Goal: Task Accomplishment & Management: Complete application form

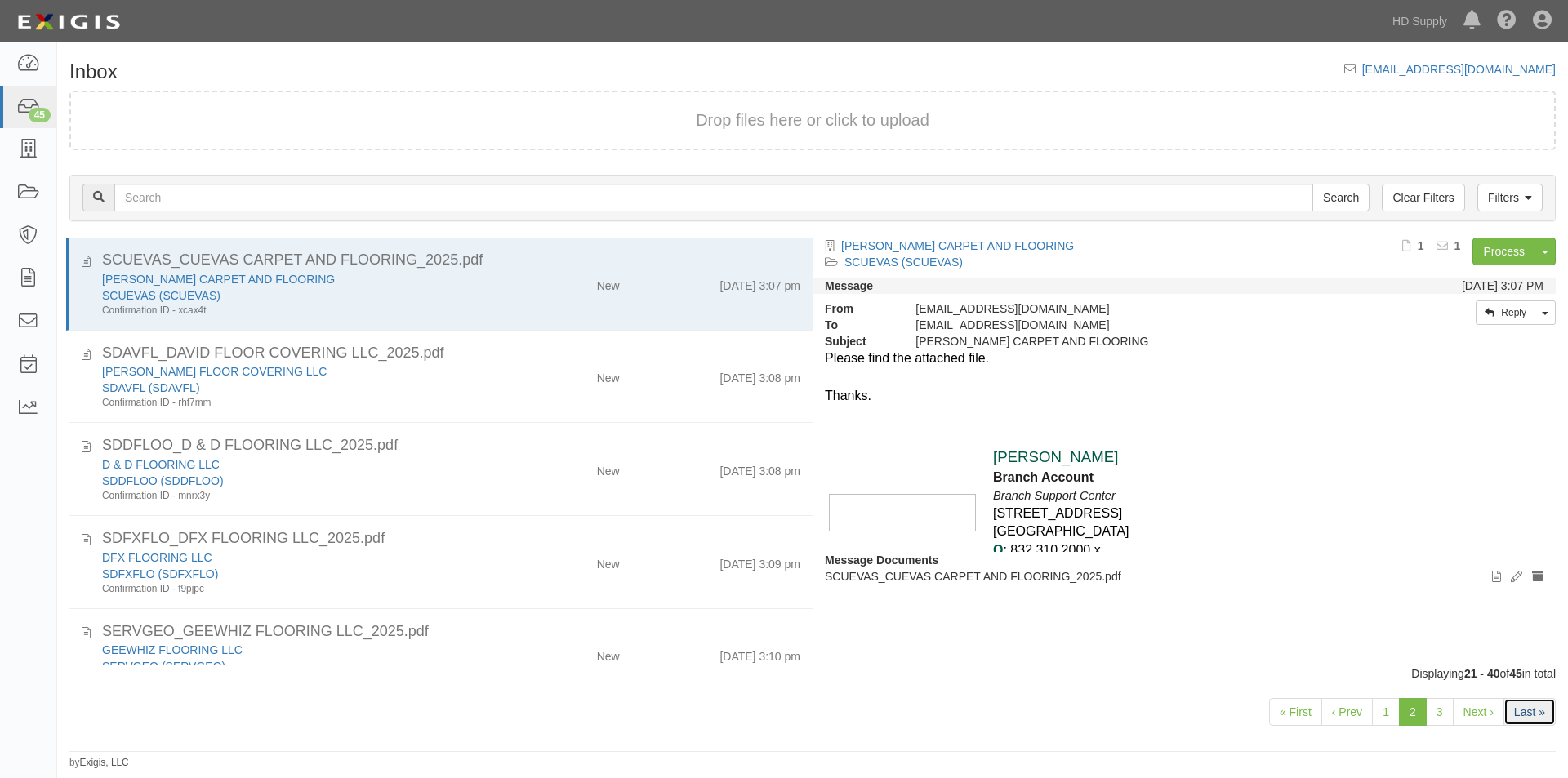
click at [1525, 723] on link "Last »" at bounding box center [1529, 712] width 52 height 27
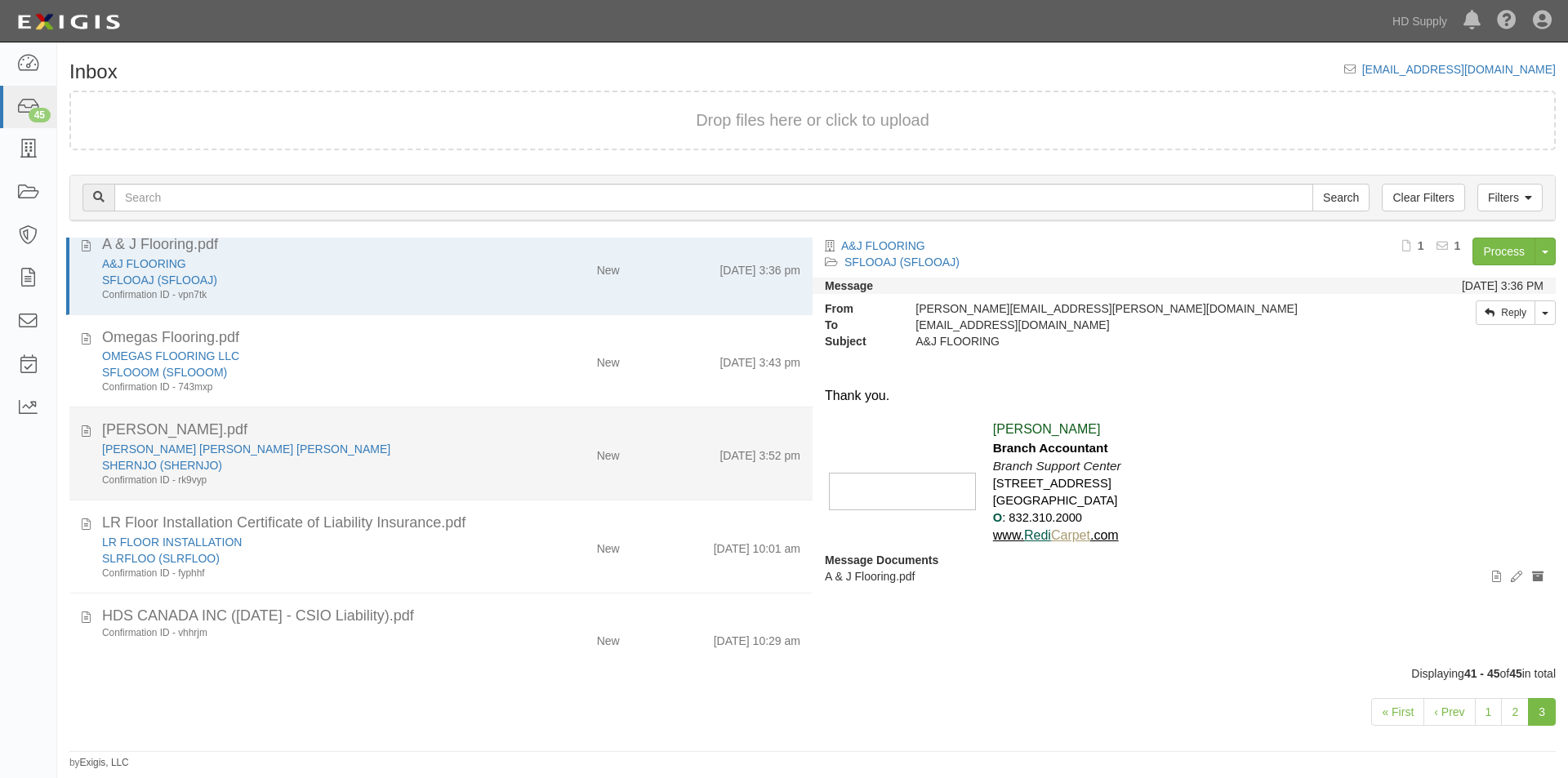
scroll to position [20, 0]
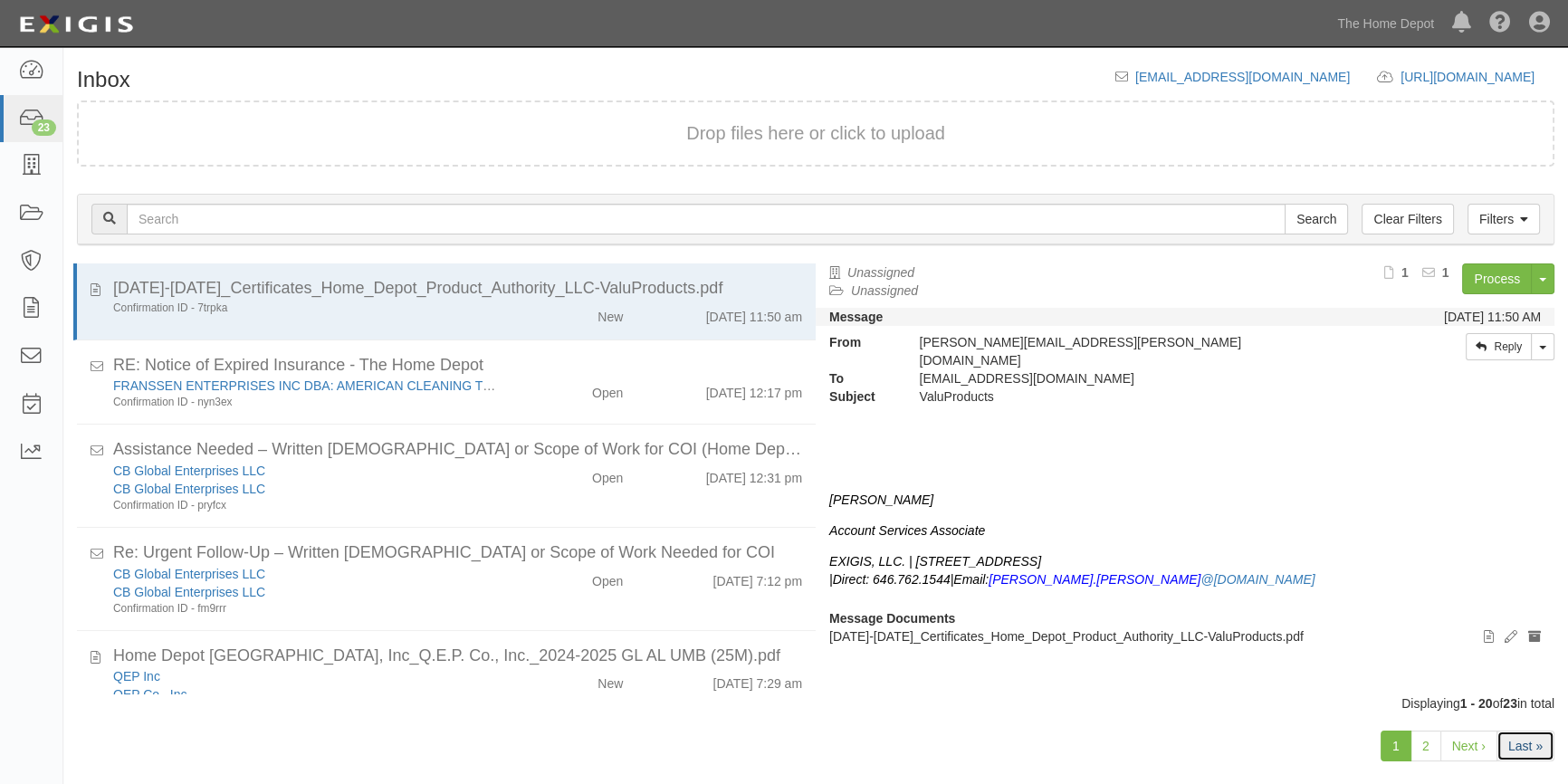
click at [1522, 752] on link "Last »" at bounding box center [1525, 746] width 58 height 30
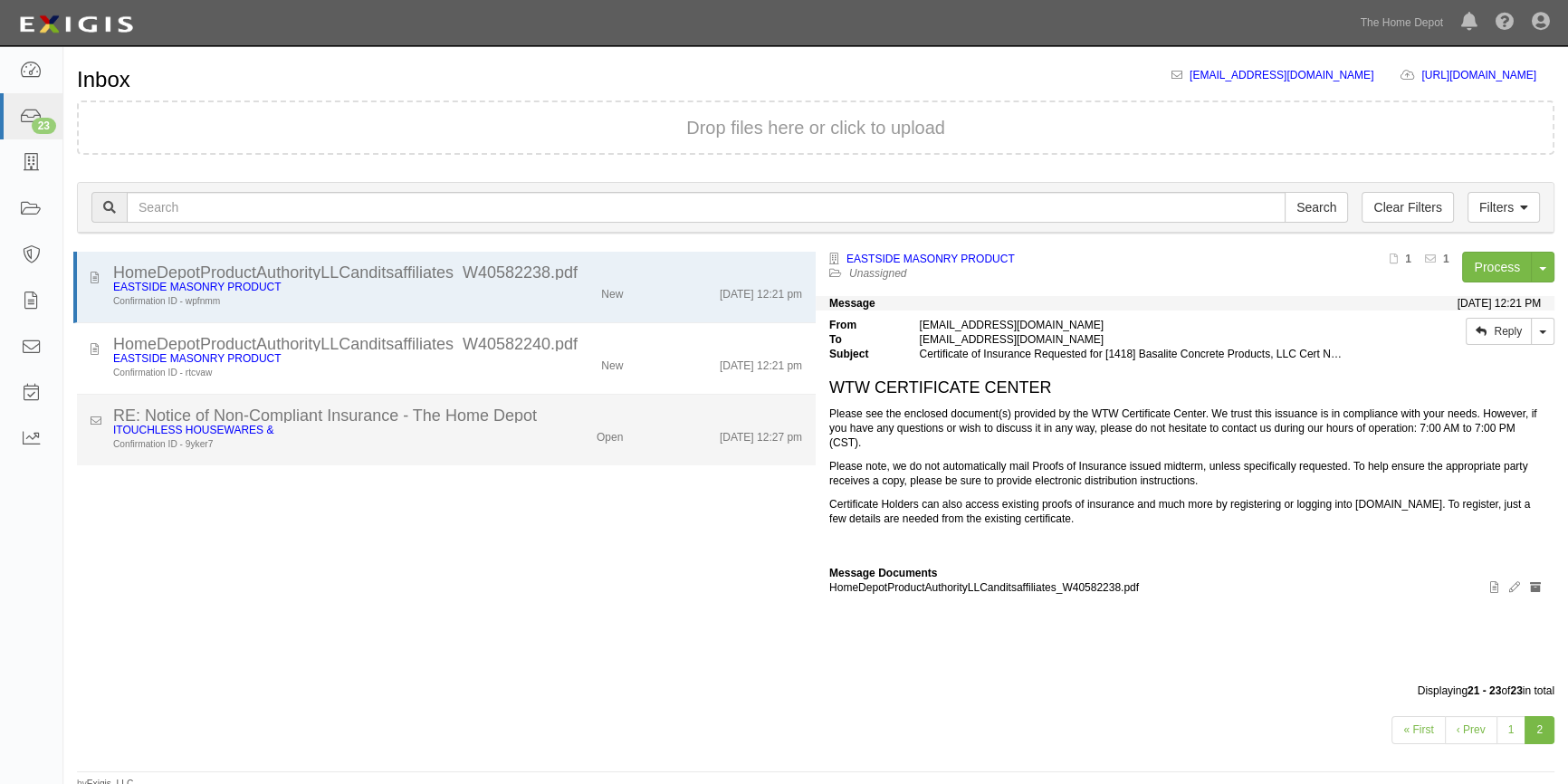
click at [478, 438] on div "Confirmation ID - 9yker7" at bounding box center [308, 444] width 390 height 14
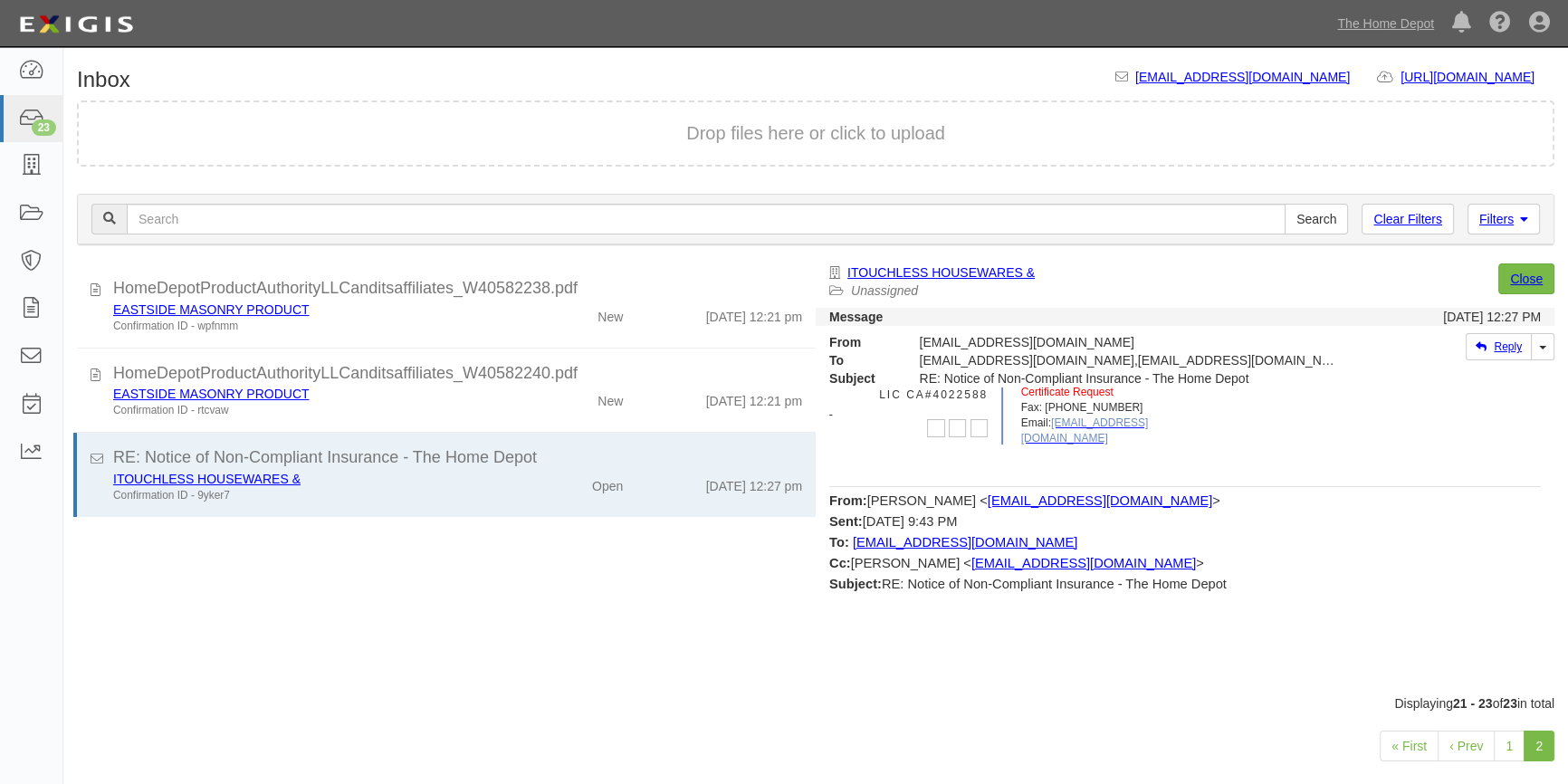
scroll to position [748, 0]
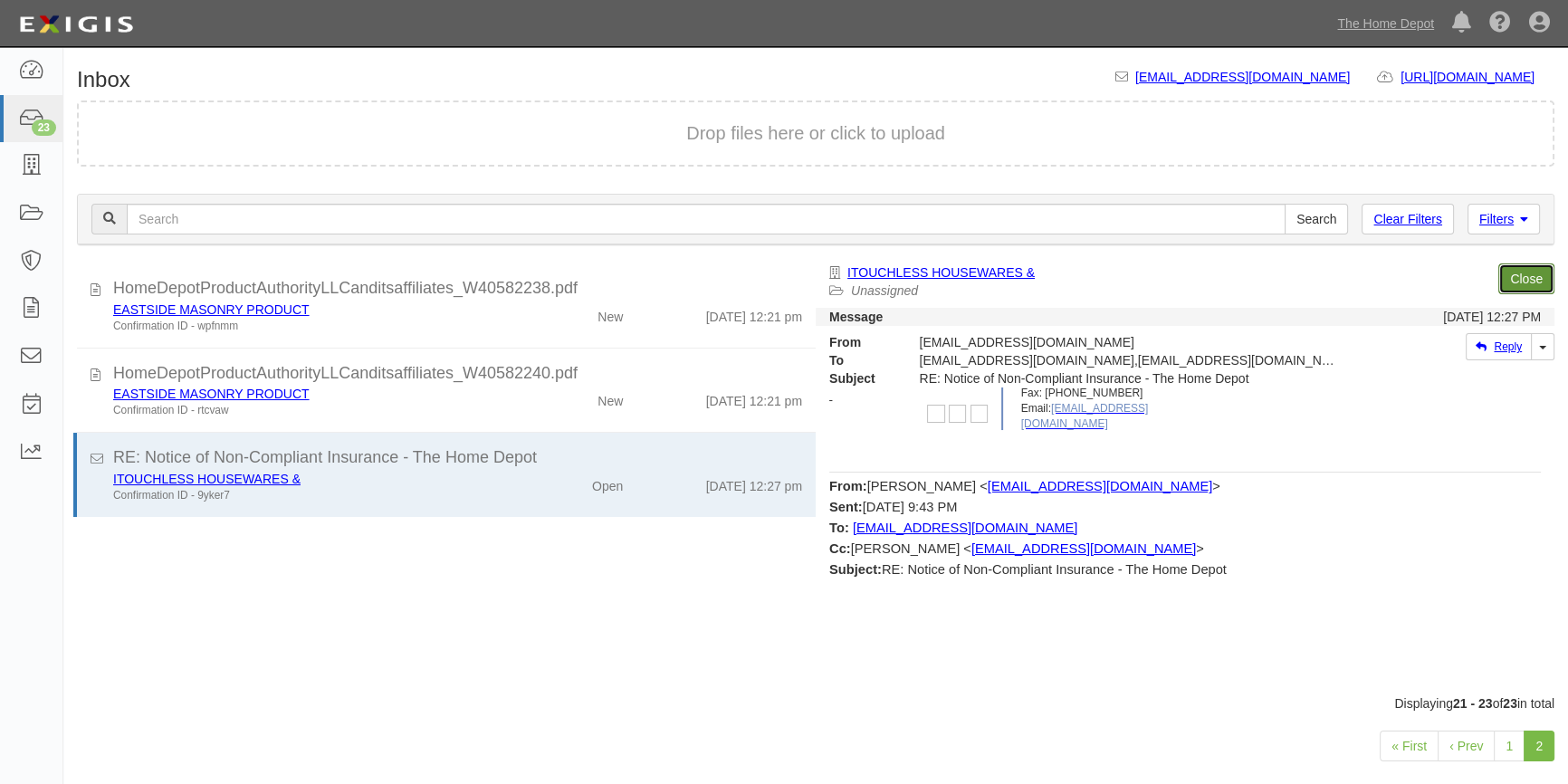
click at [1531, 275] on link "Close" at bounding box center [1525, 279] width 56 height 30
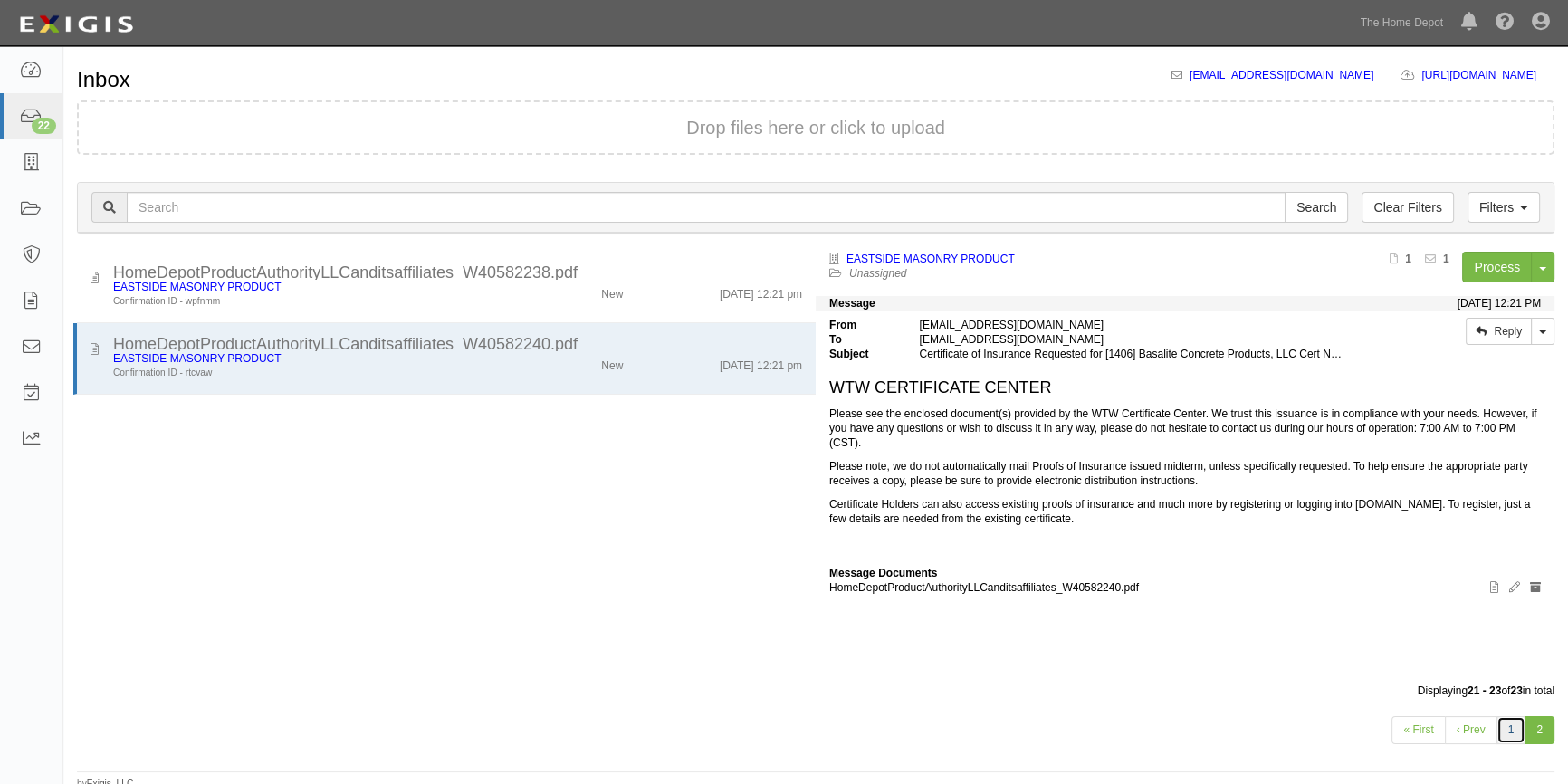
click at [1507, 723] on link "1" at bounding box center [1511, 731] width 29 height 29
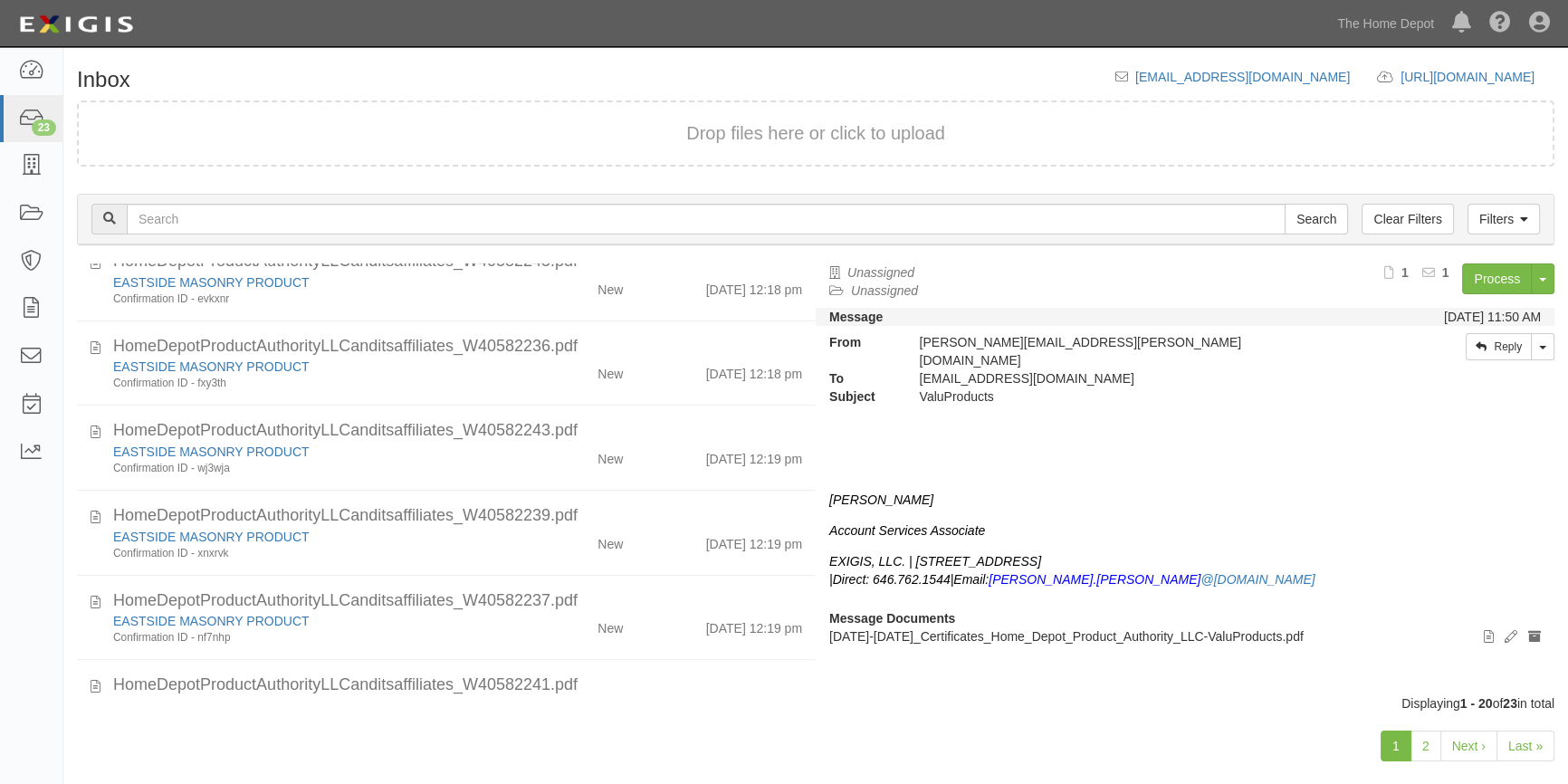
scroll to position [1390, 0]
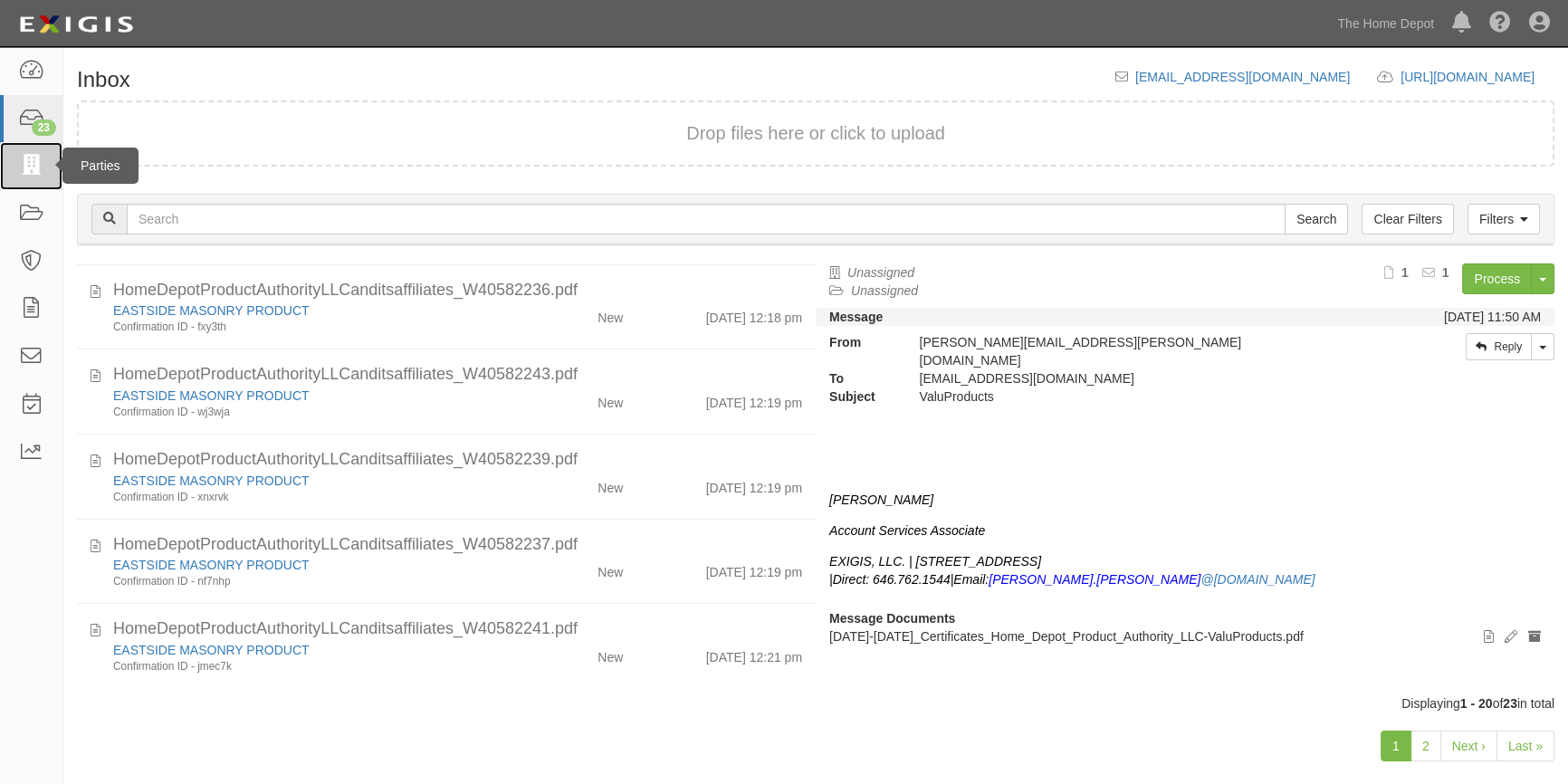
click at [32, 175] on icon at bounding box center [30, 167] width 26 height 21
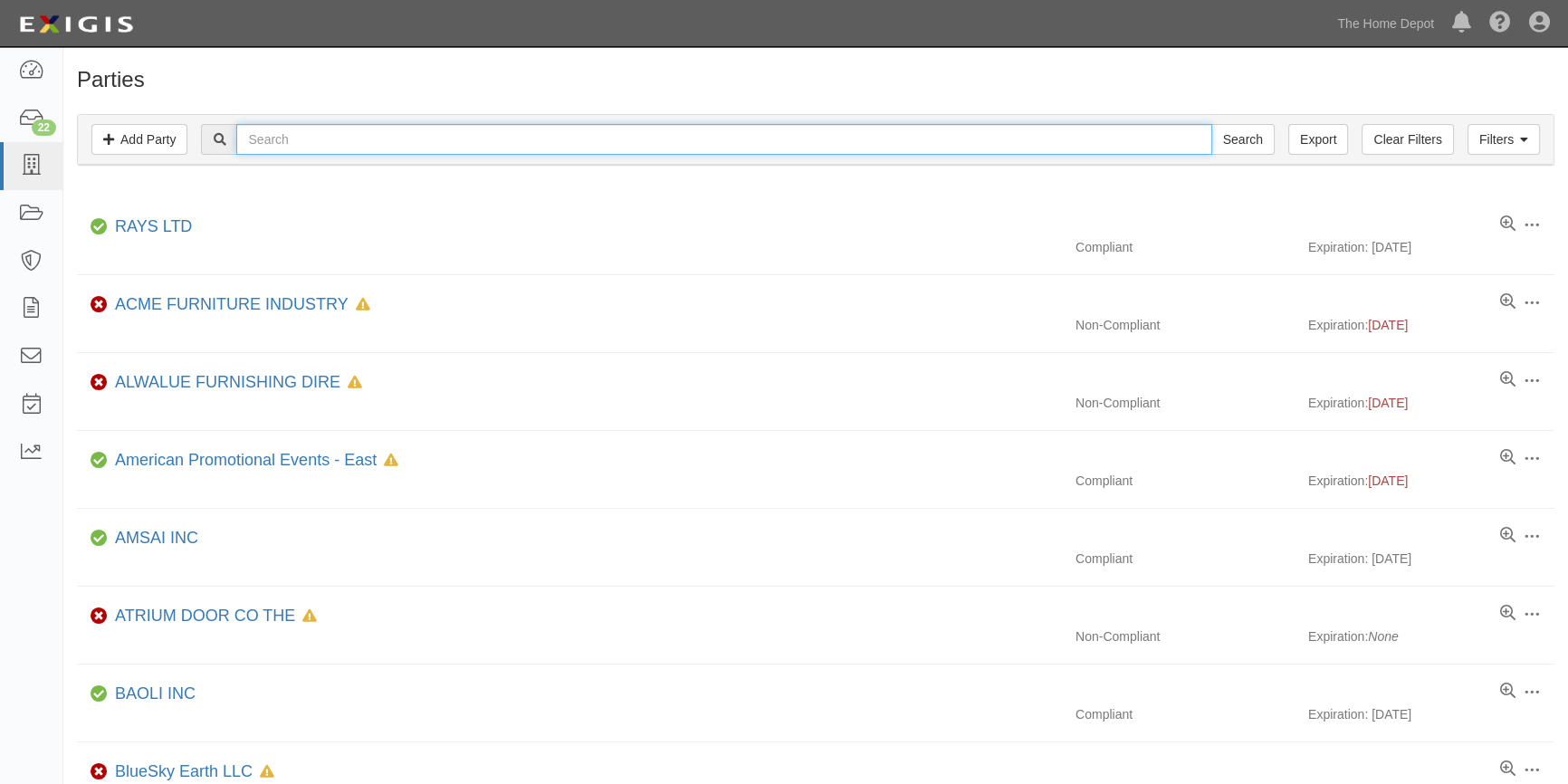
click at [261, 136] on input "text" at bounding box center [723, 139] width 975 height 30
type input "ifix"
click at [1211, 124] on input "Search" at bounding box center [1243, 139] width 64 height 30
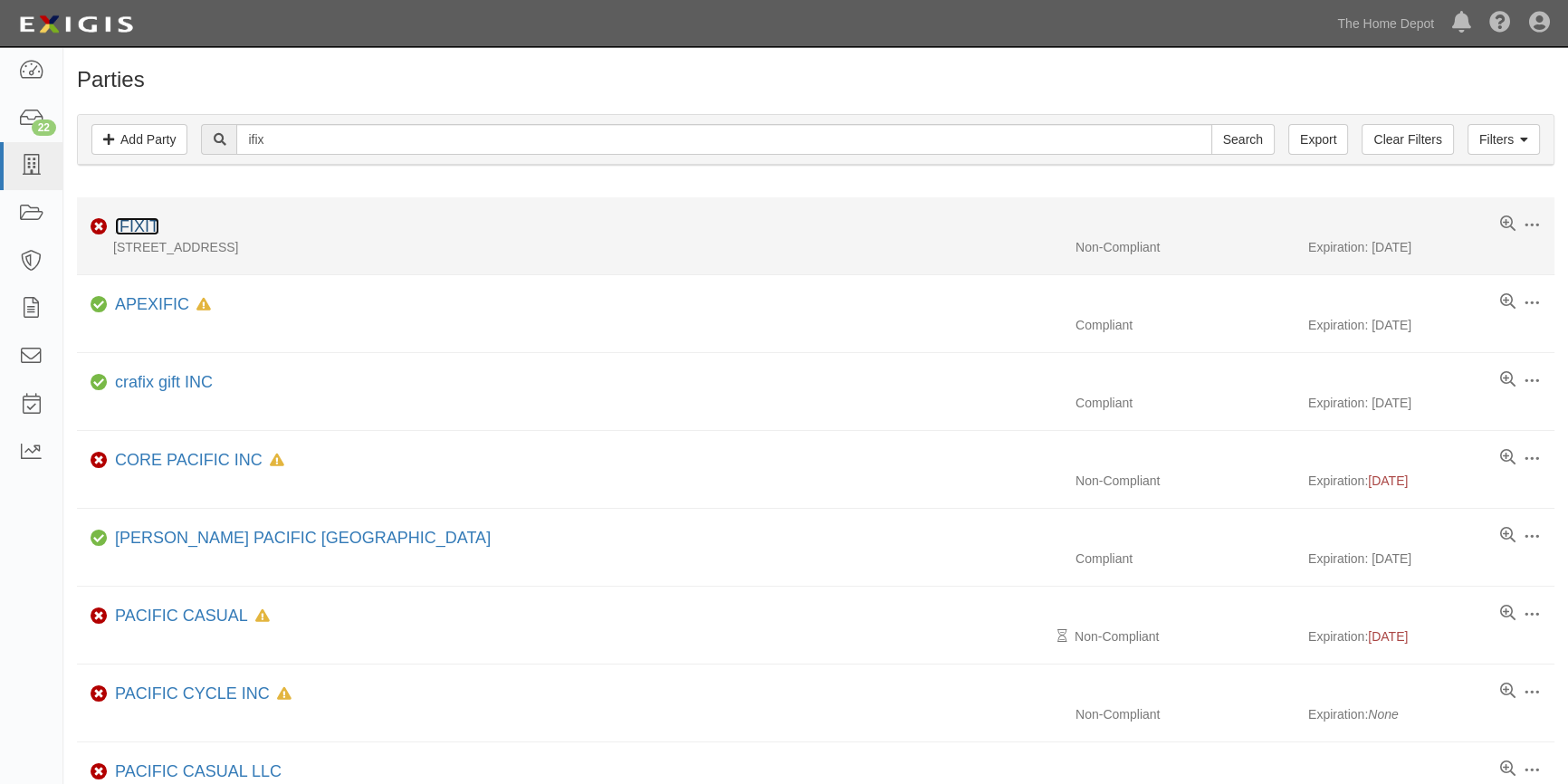
click at [149, 225] on link "IFIXIT" at bounding box center [137, 225] width 45 height 18
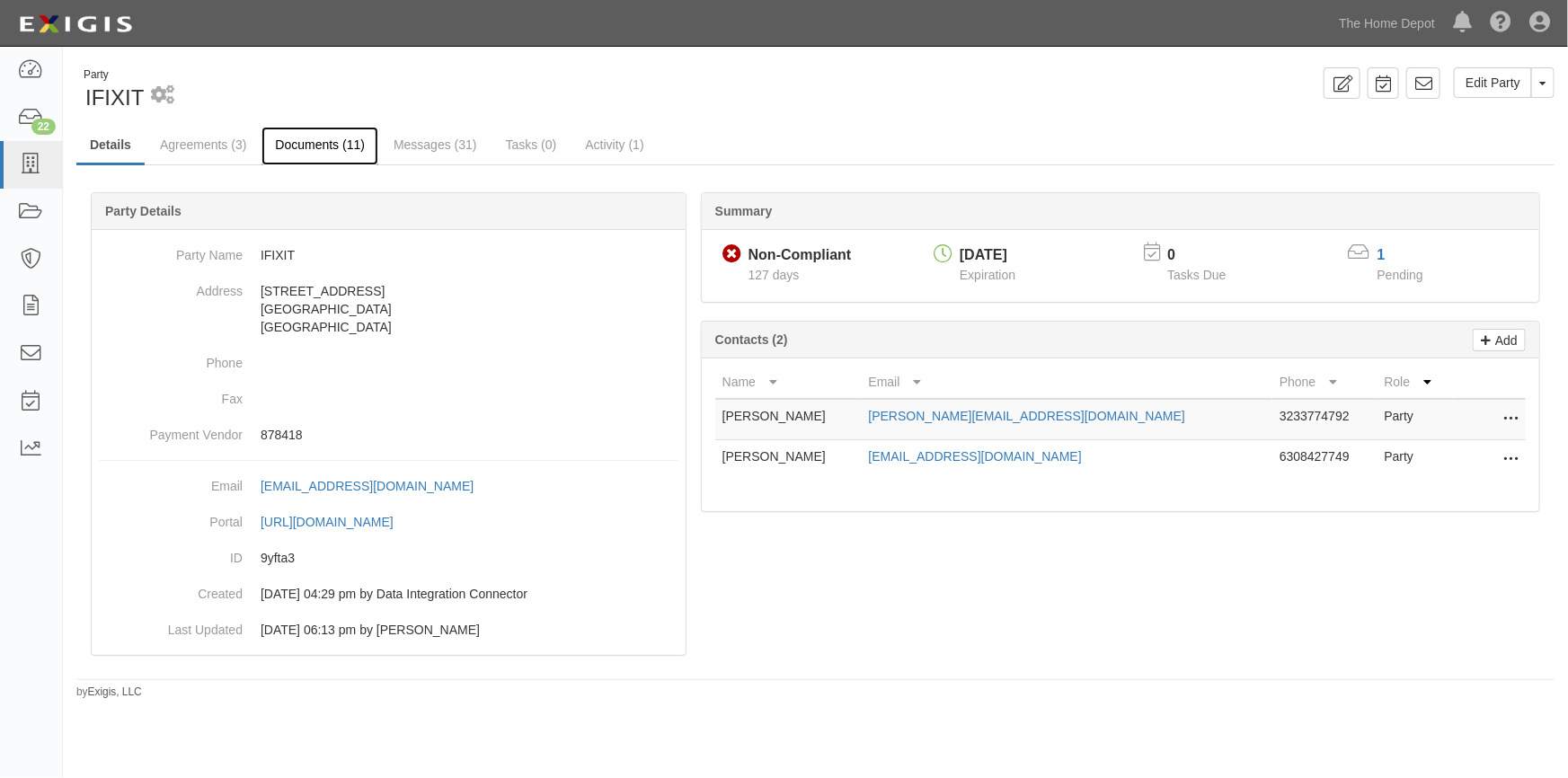
click at [314, 149] on link "Documents (11)" at bounding box center [320, 145] width 117 height 39
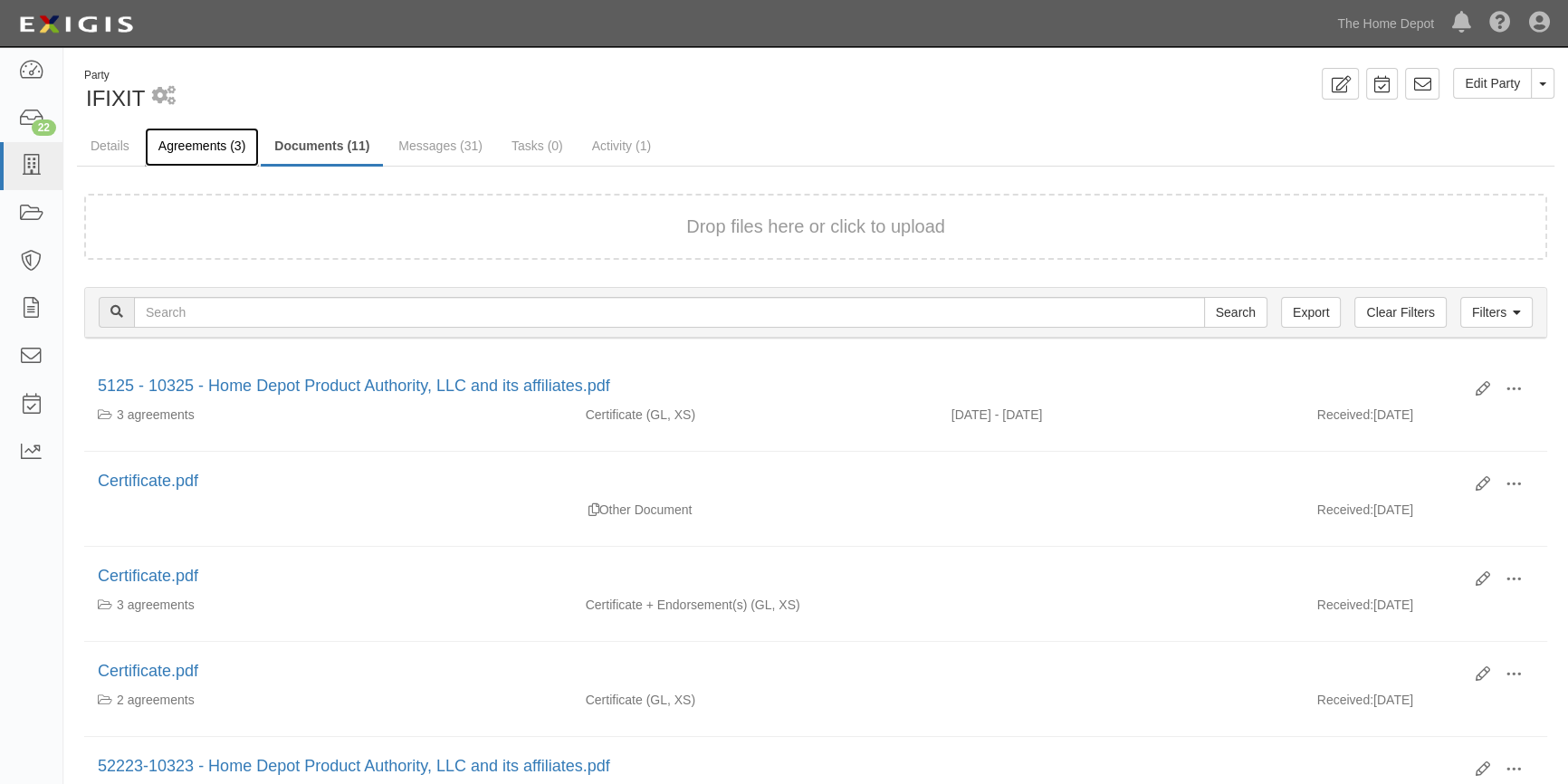
click at [203, 147] on link "Agreements (3)" at bounding box center [202, 147] width 114 height 39
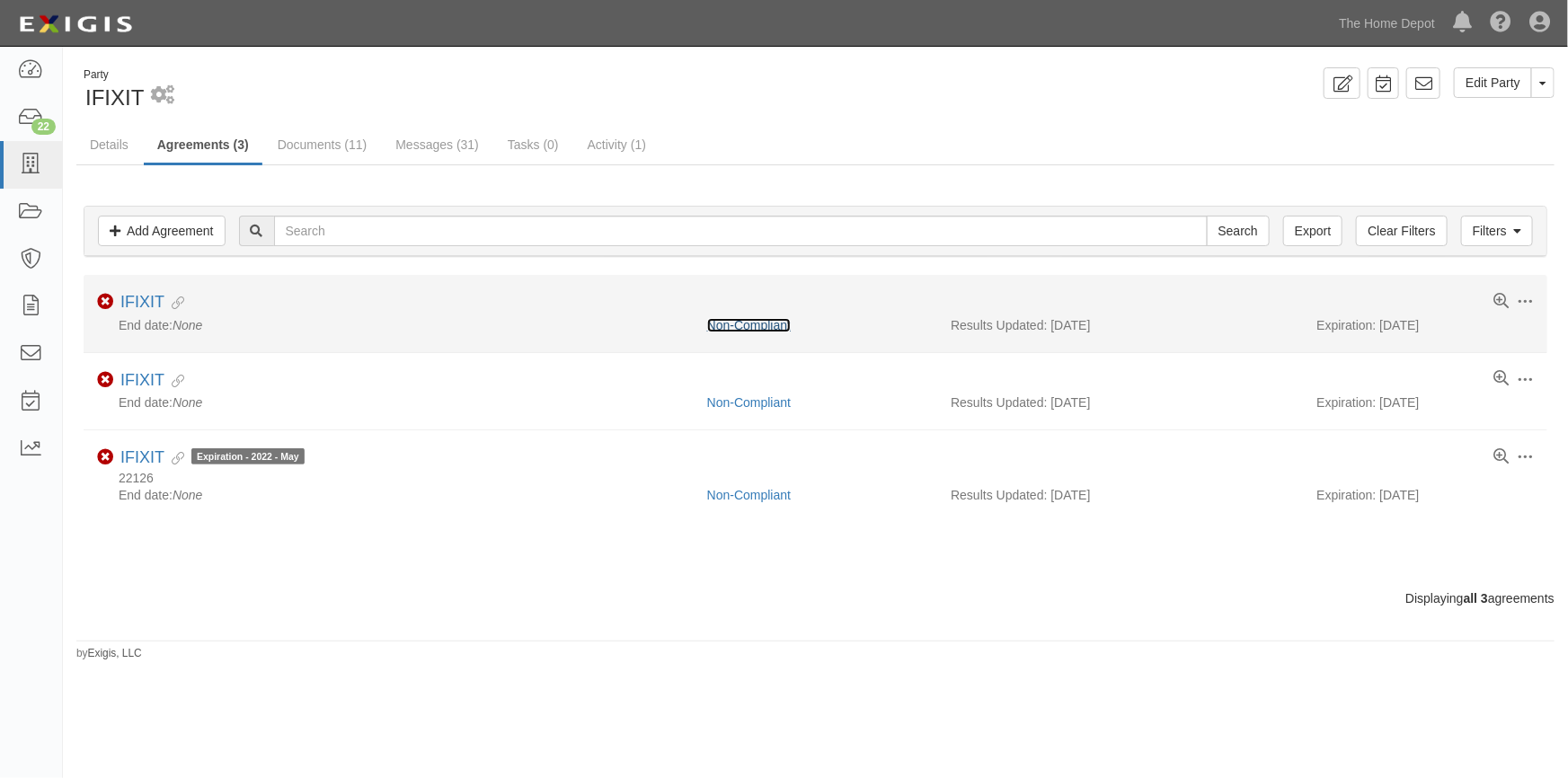
click at [729, 325] on link "Non-Compliant" at bounding box center [749, 325] width 84 height 14
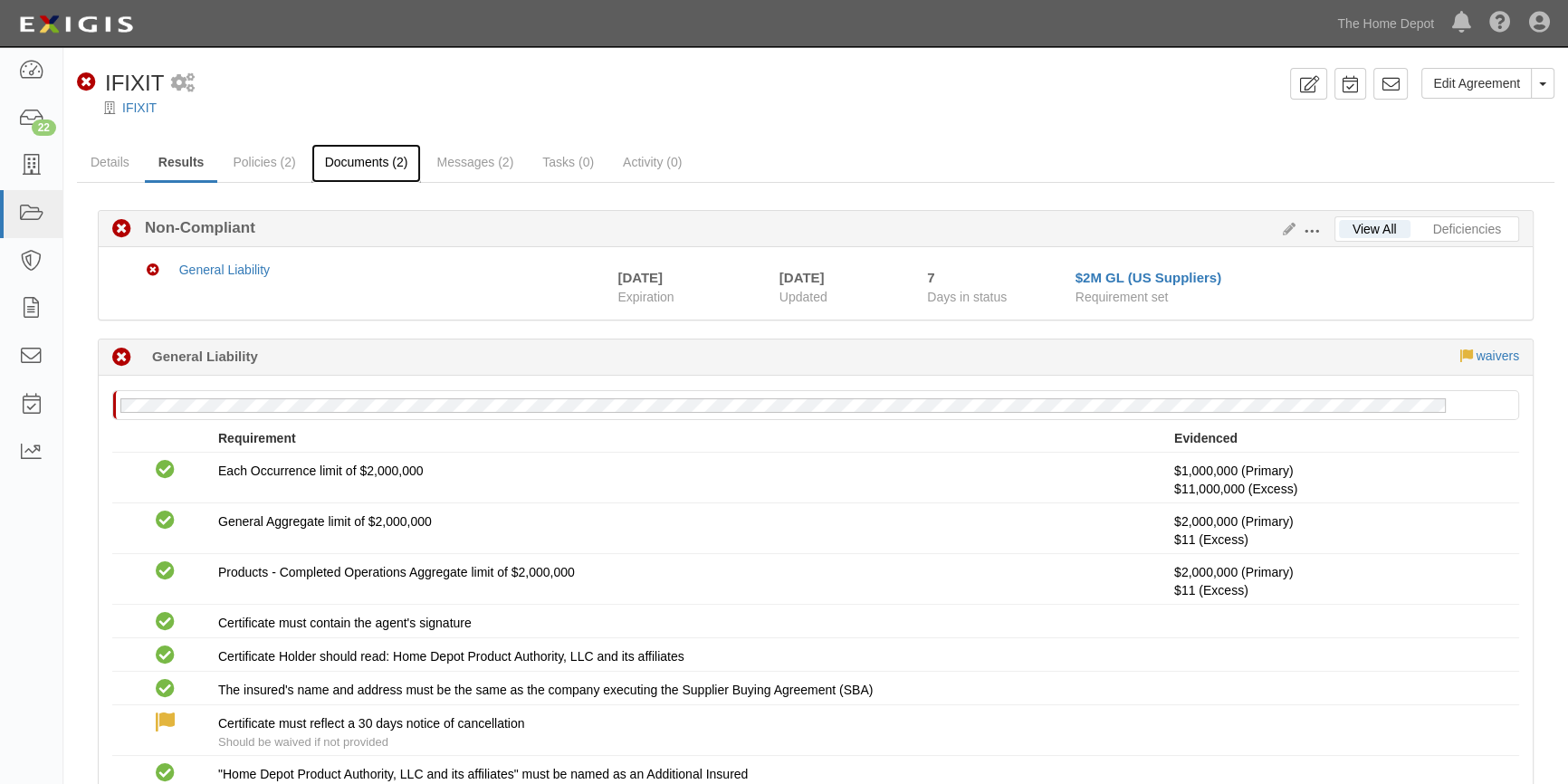
click at [366, 159] on link "Documents (2)" at bounding box center [366, 163] width 110 height 39
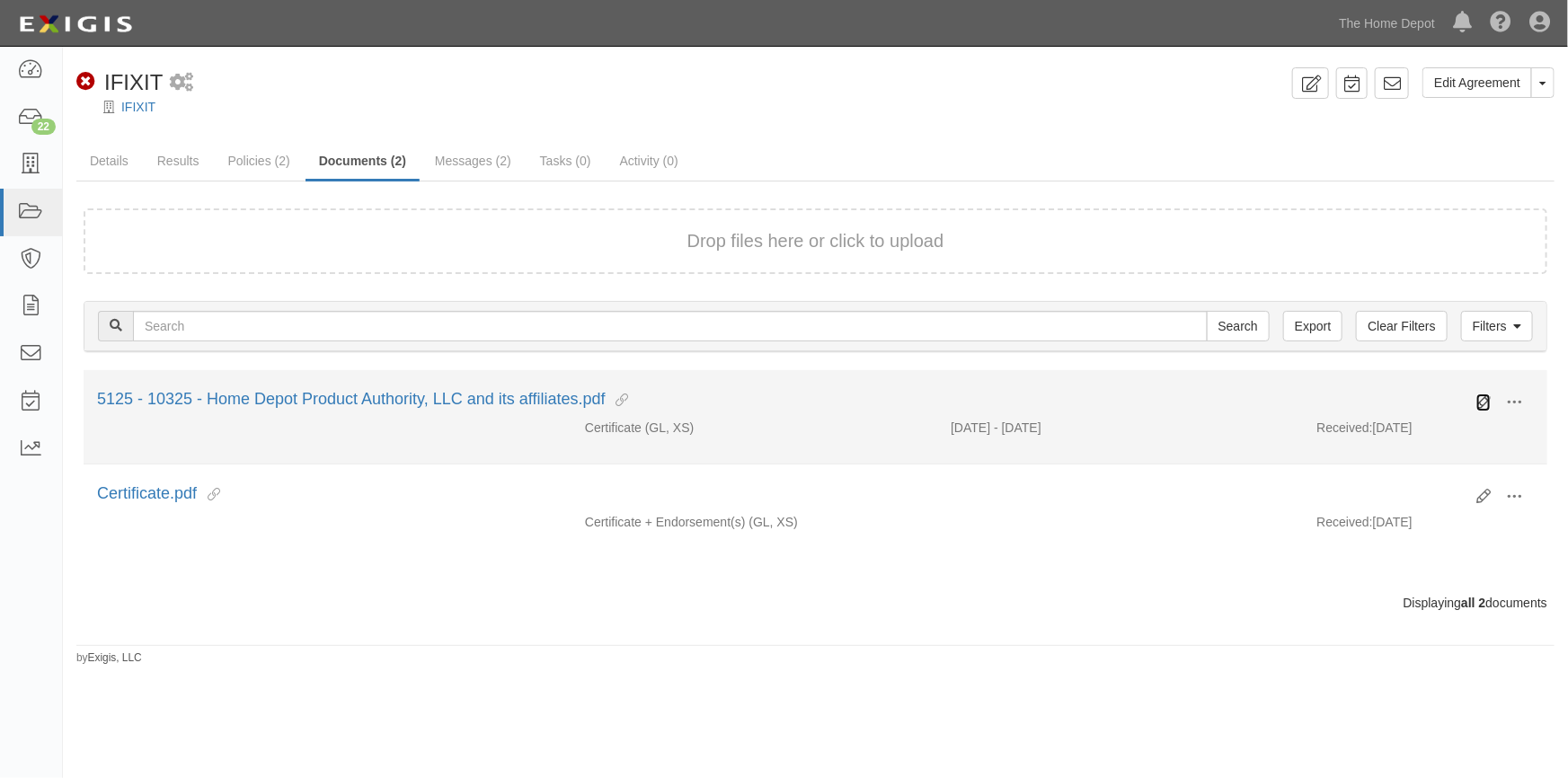
click at [1486, 403] on icon at bounding box center [1483, 402] width 14 height 14
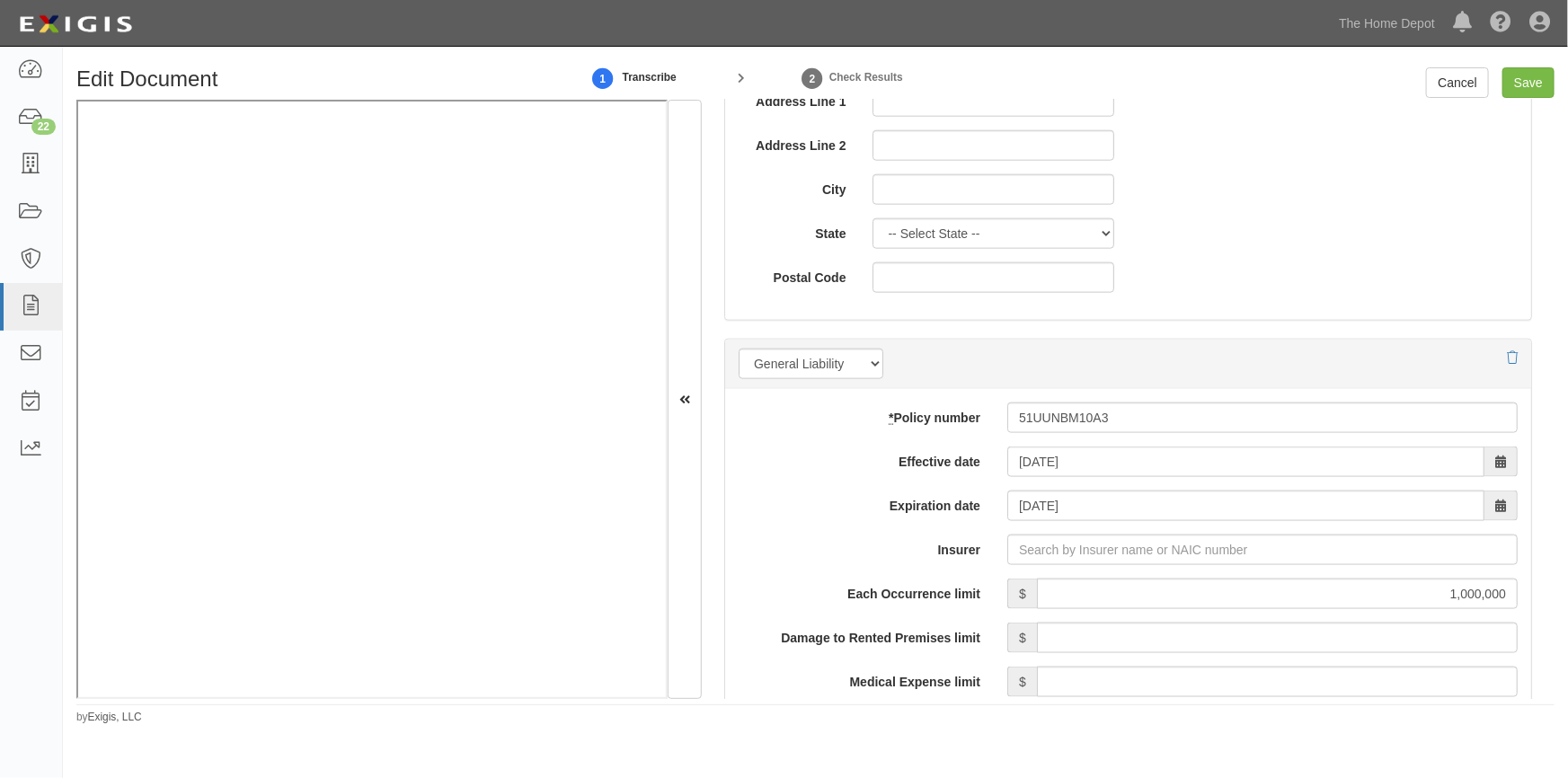
scroll to position [1061, 0]
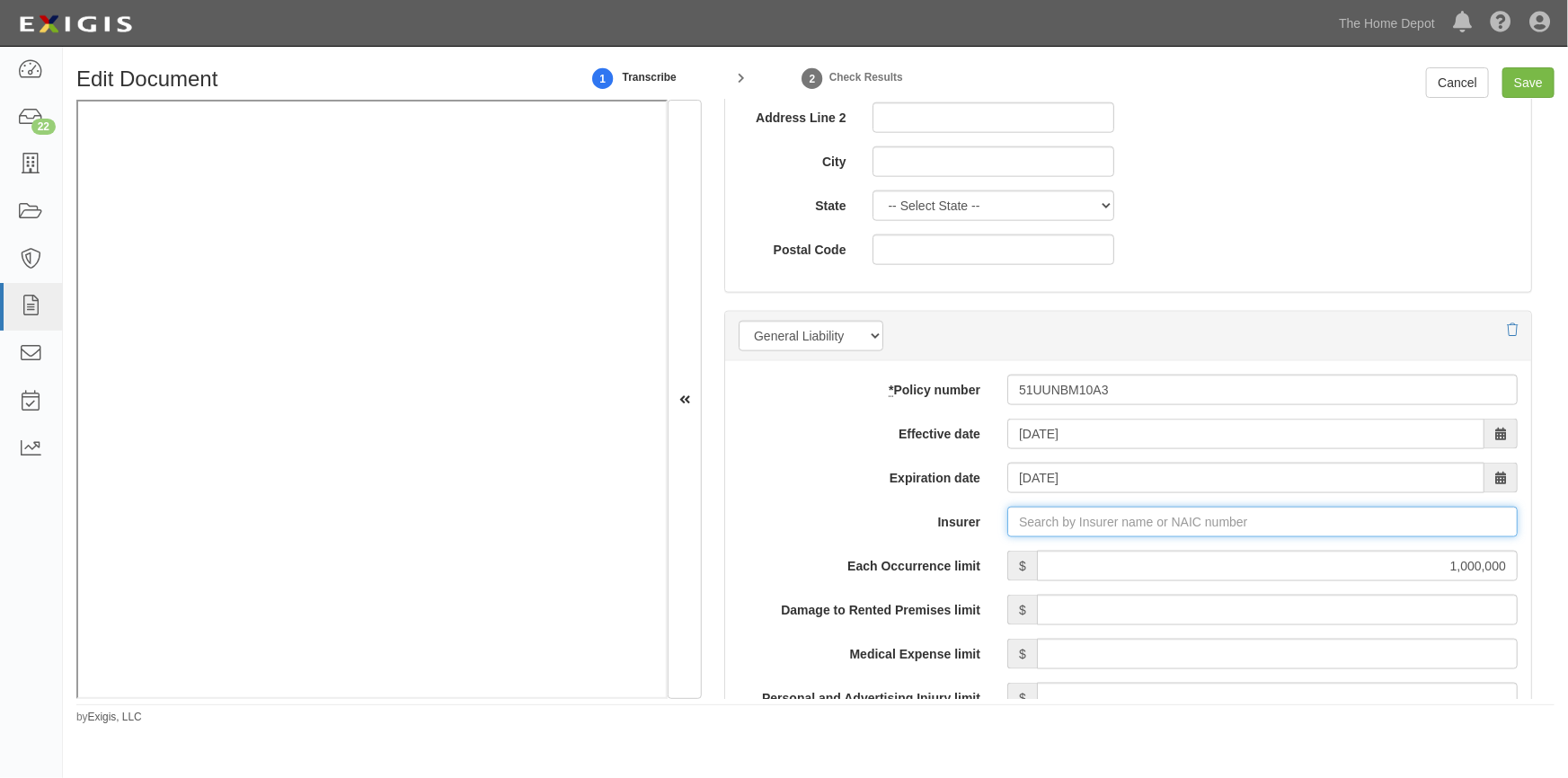
click at [1150, 526] on input "Insurer" at bounding box center [1262, 522] width 511 height 30
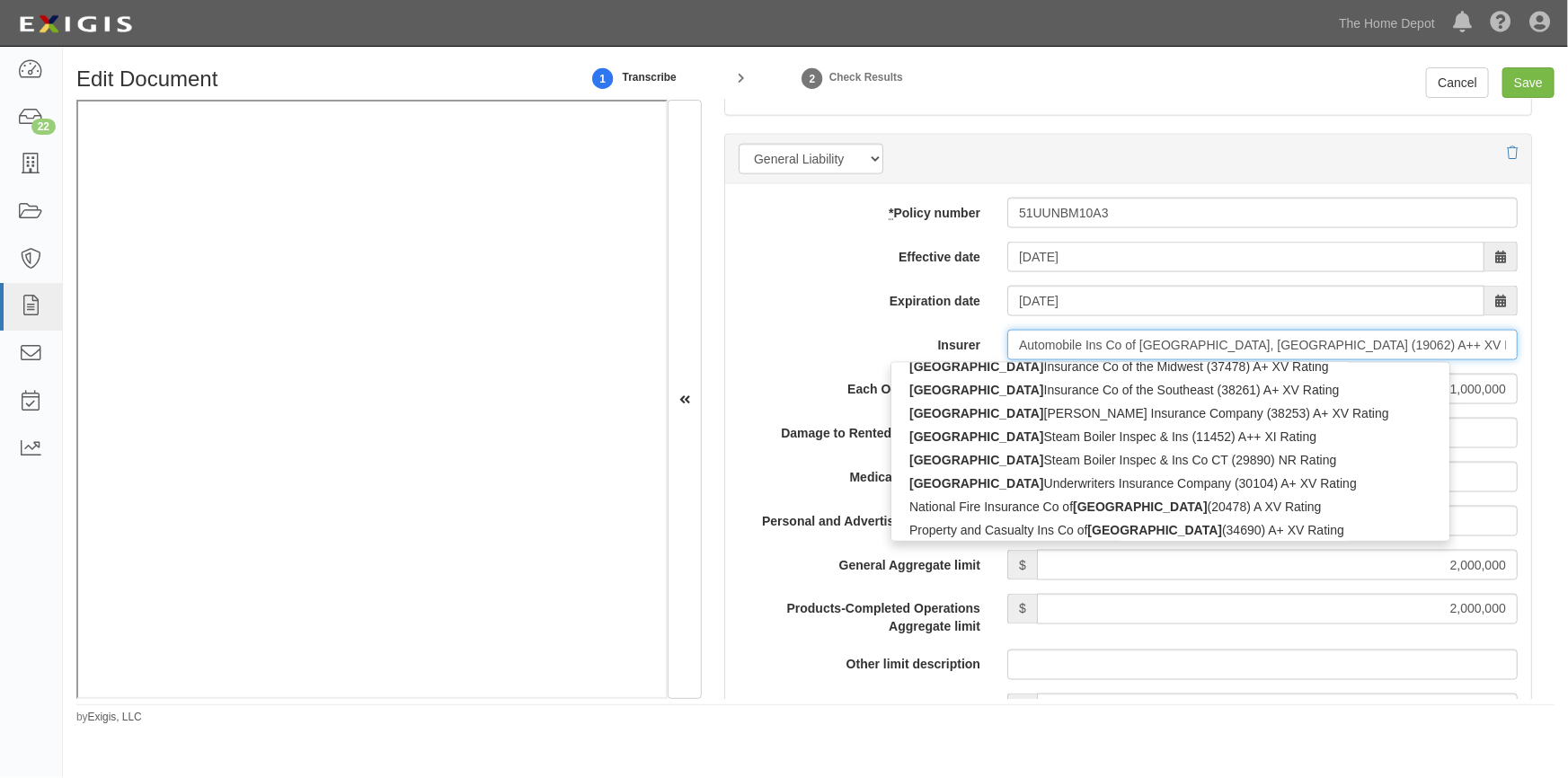
scroll to position [4, 0]
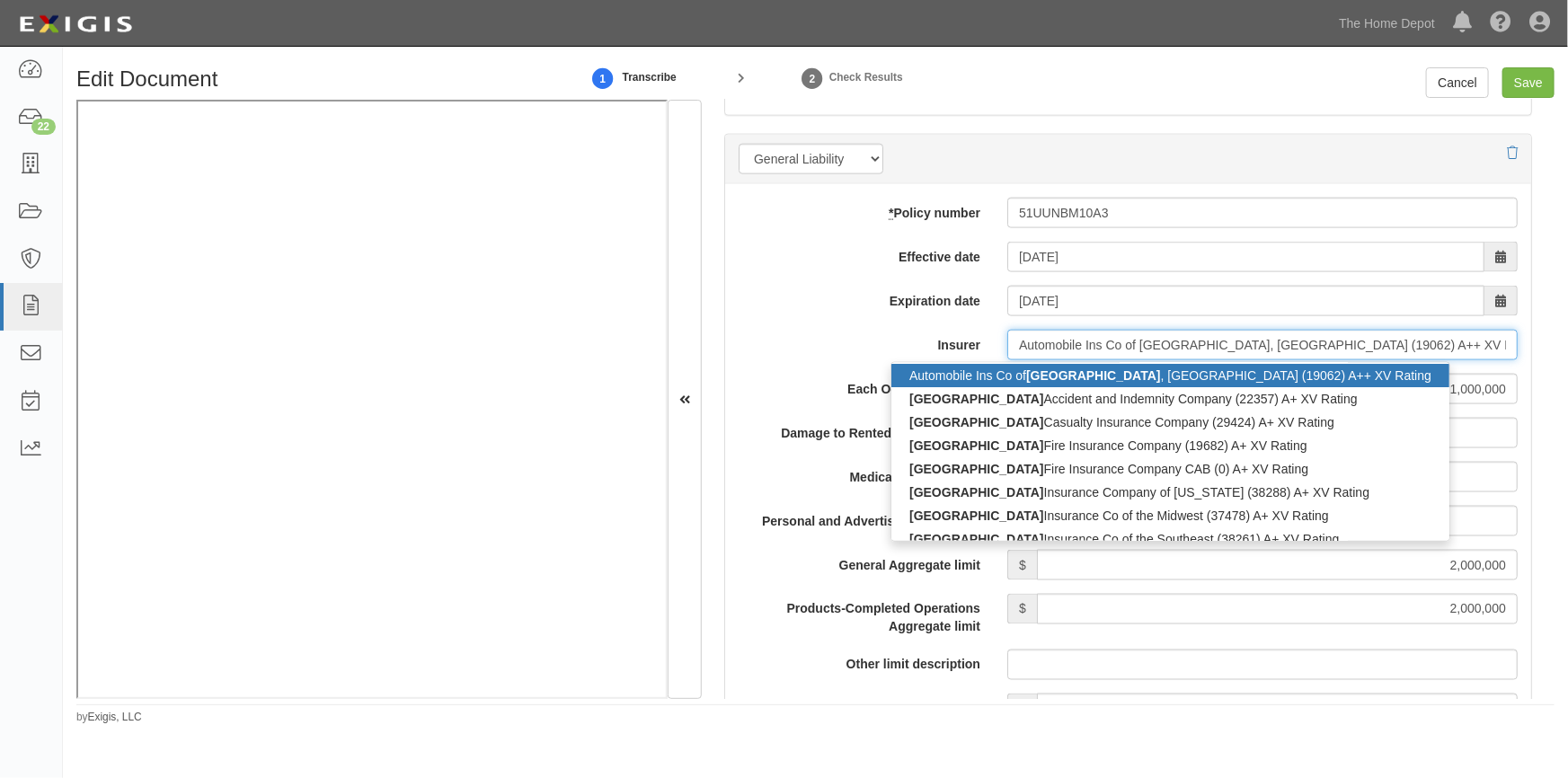
drag, startPoint x: 1347, startPoint y: 350, endPoint x: 1014, endPoint y: 360, distance: 333.2
click at [1014, 360] on div "* Policy number 51UUNBM10A3 Effective date 05/22/2025 Expiration date 05/22/202…" at bounding box center [1128, 725] width 806 height 1082
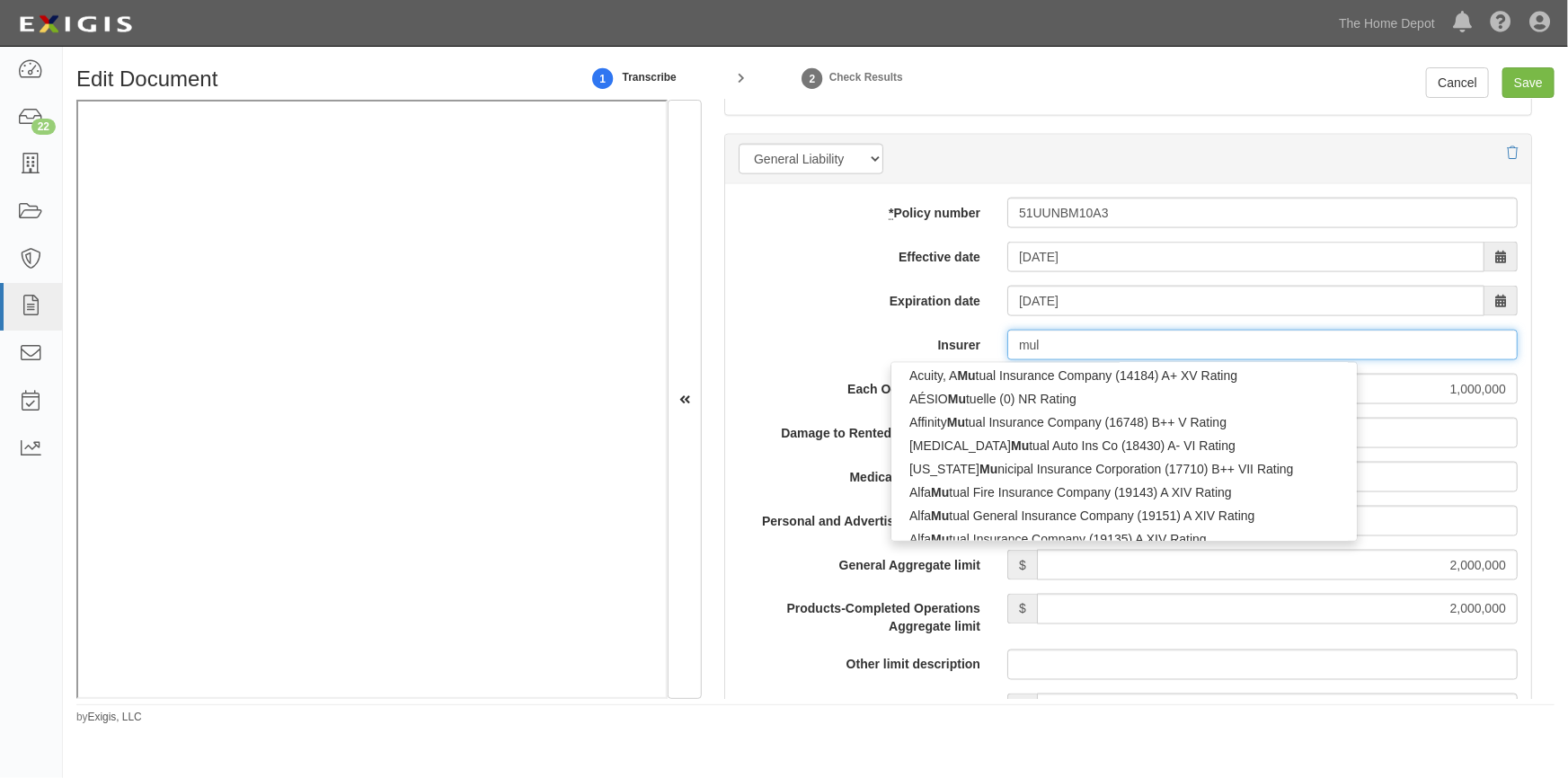
scroll to position [0, 0]
type input "m"
type input "the"
type input "the hanover Insurance Company (22292) A XV Rating"
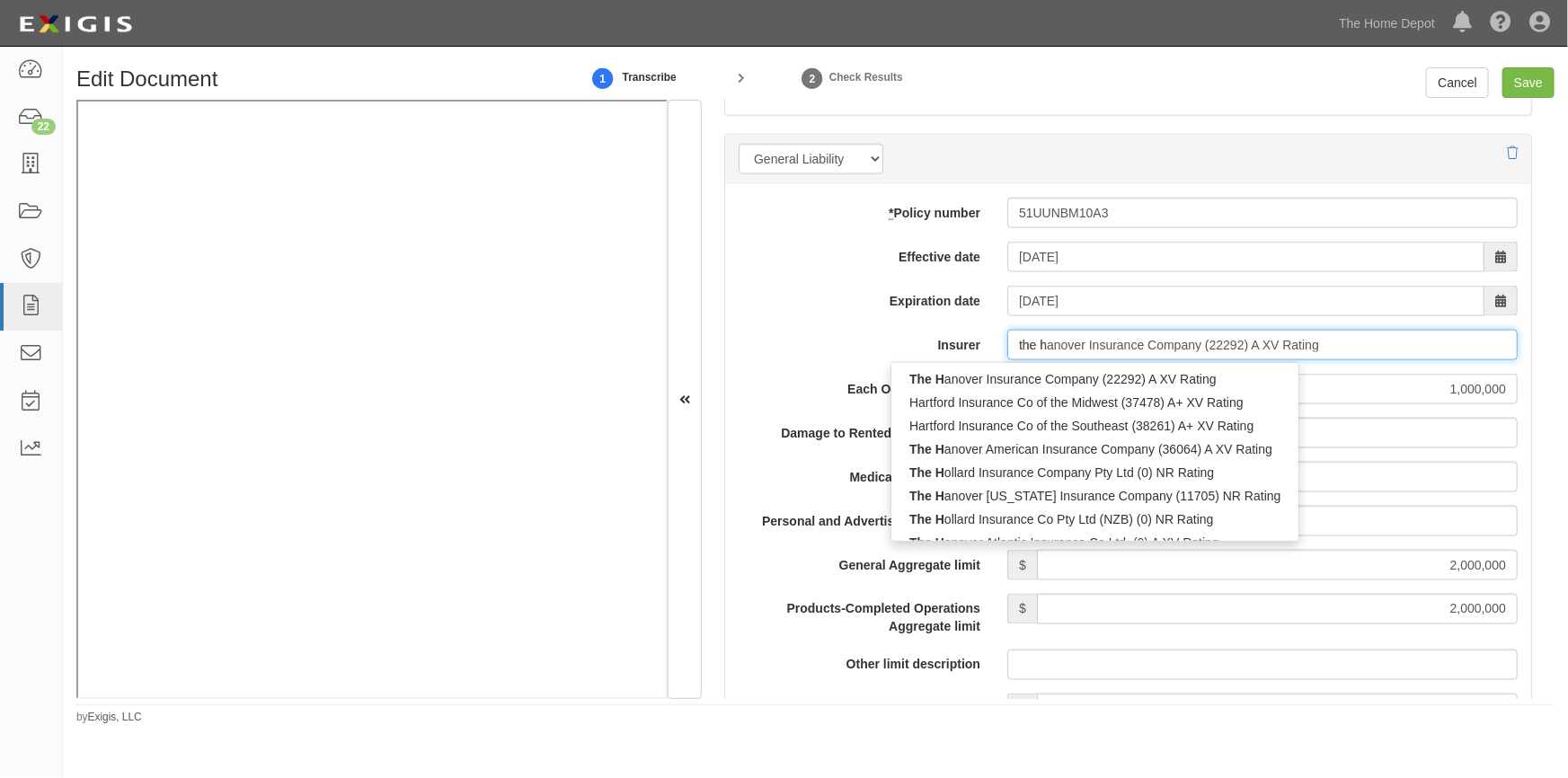
type input "the ha"
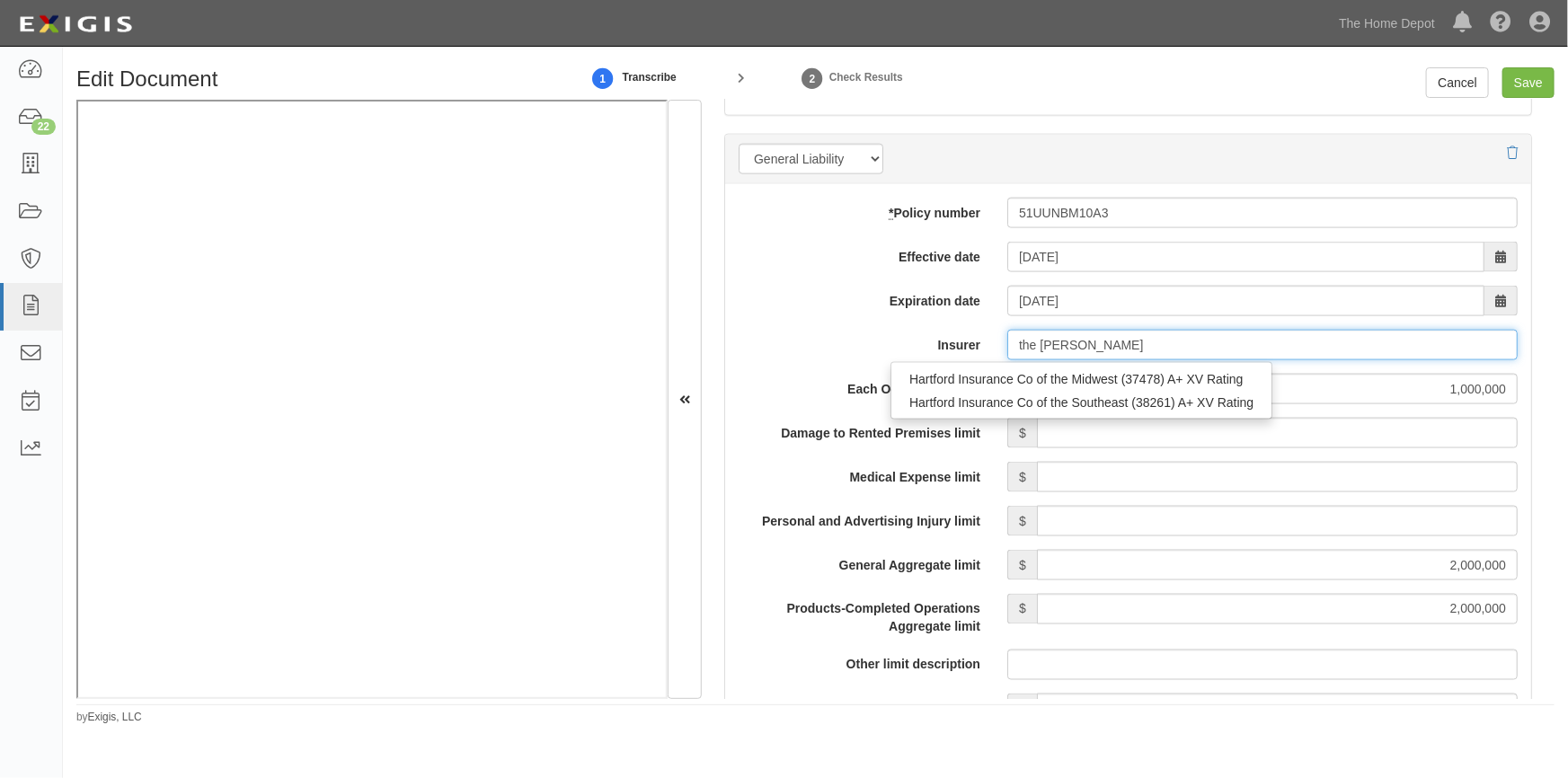
type input "the har"
type input "the hanover Insurance Company (22292) A XV Rating"
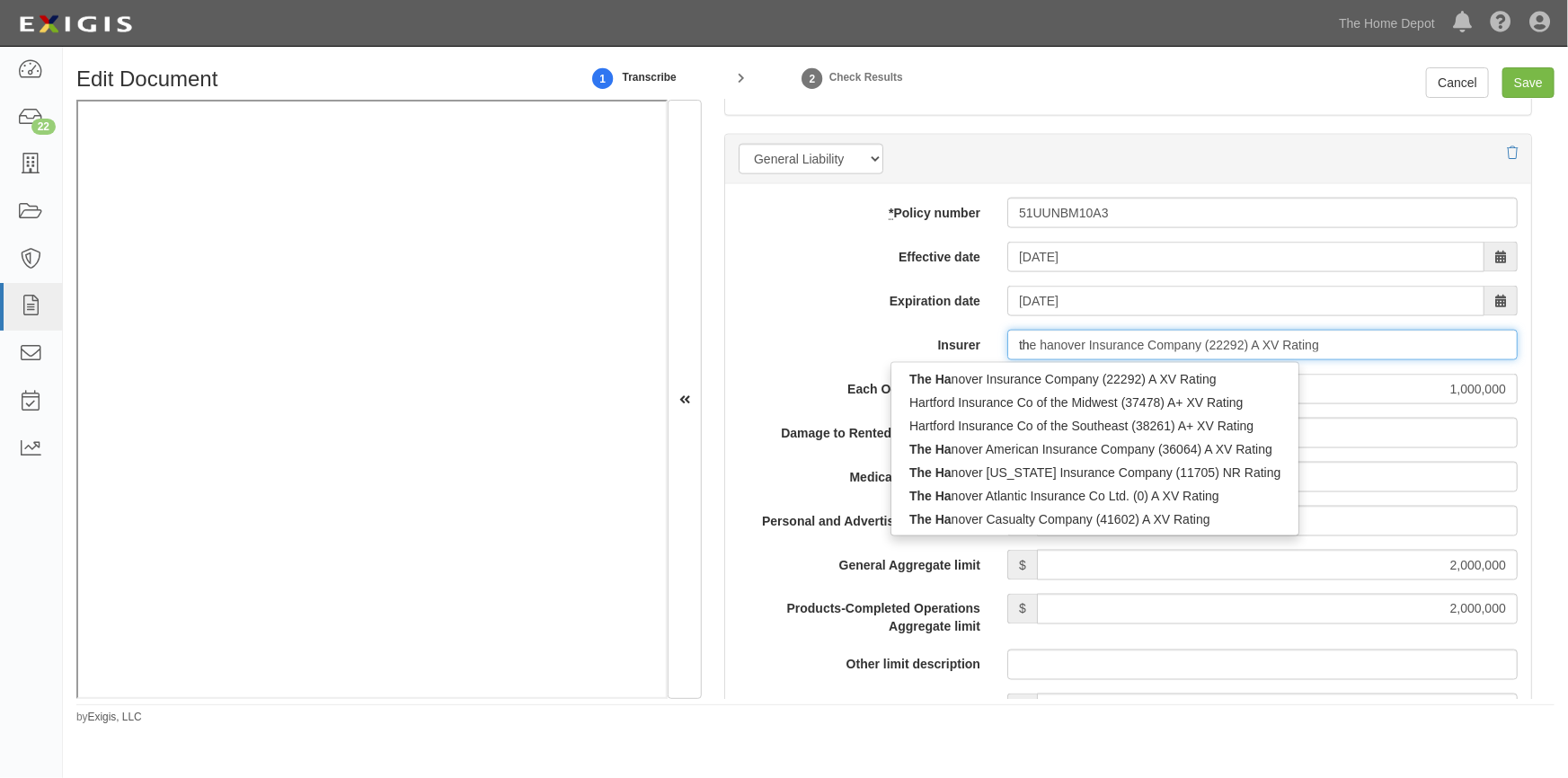
type input "t"
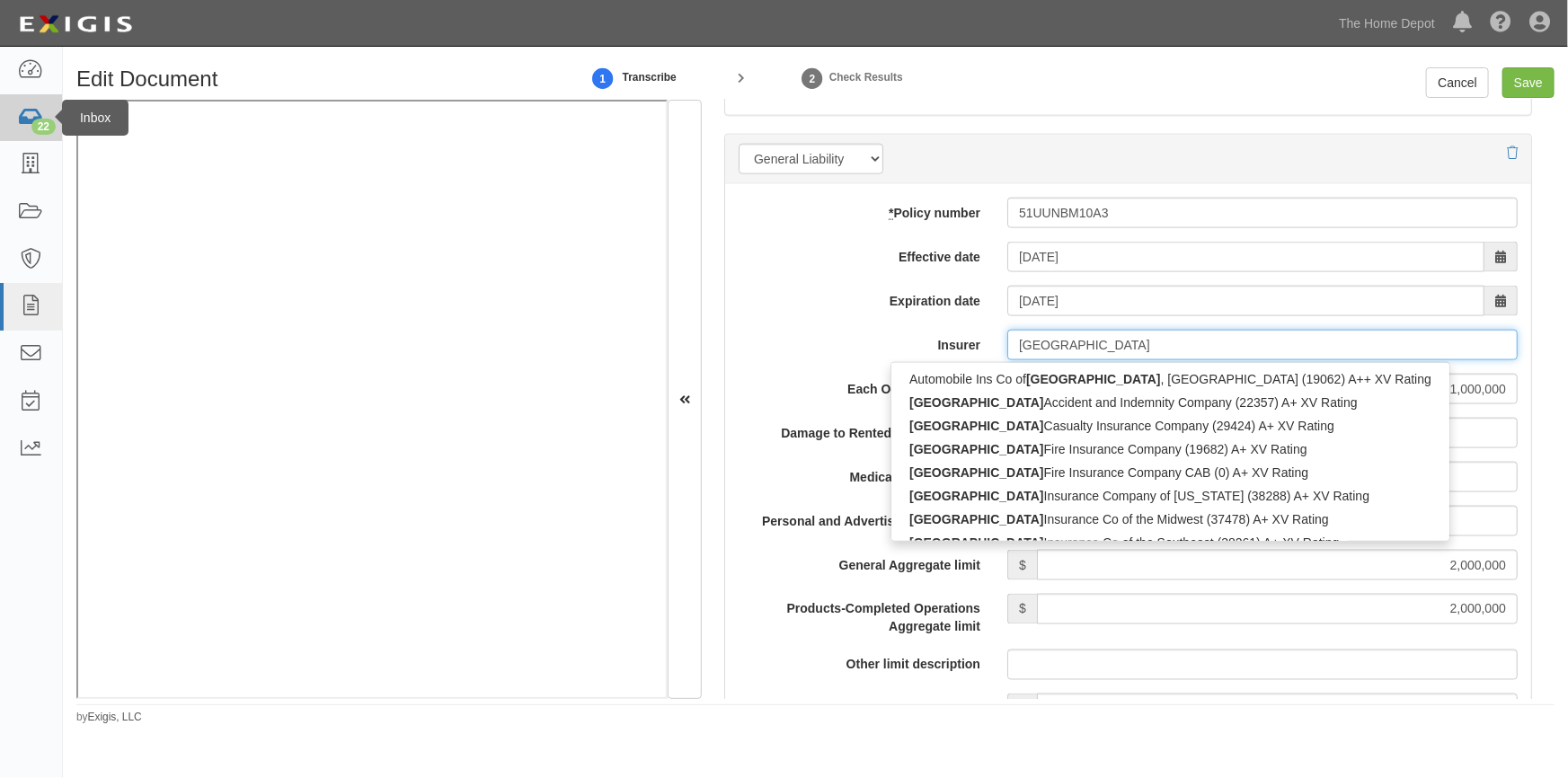
type input "hartford"
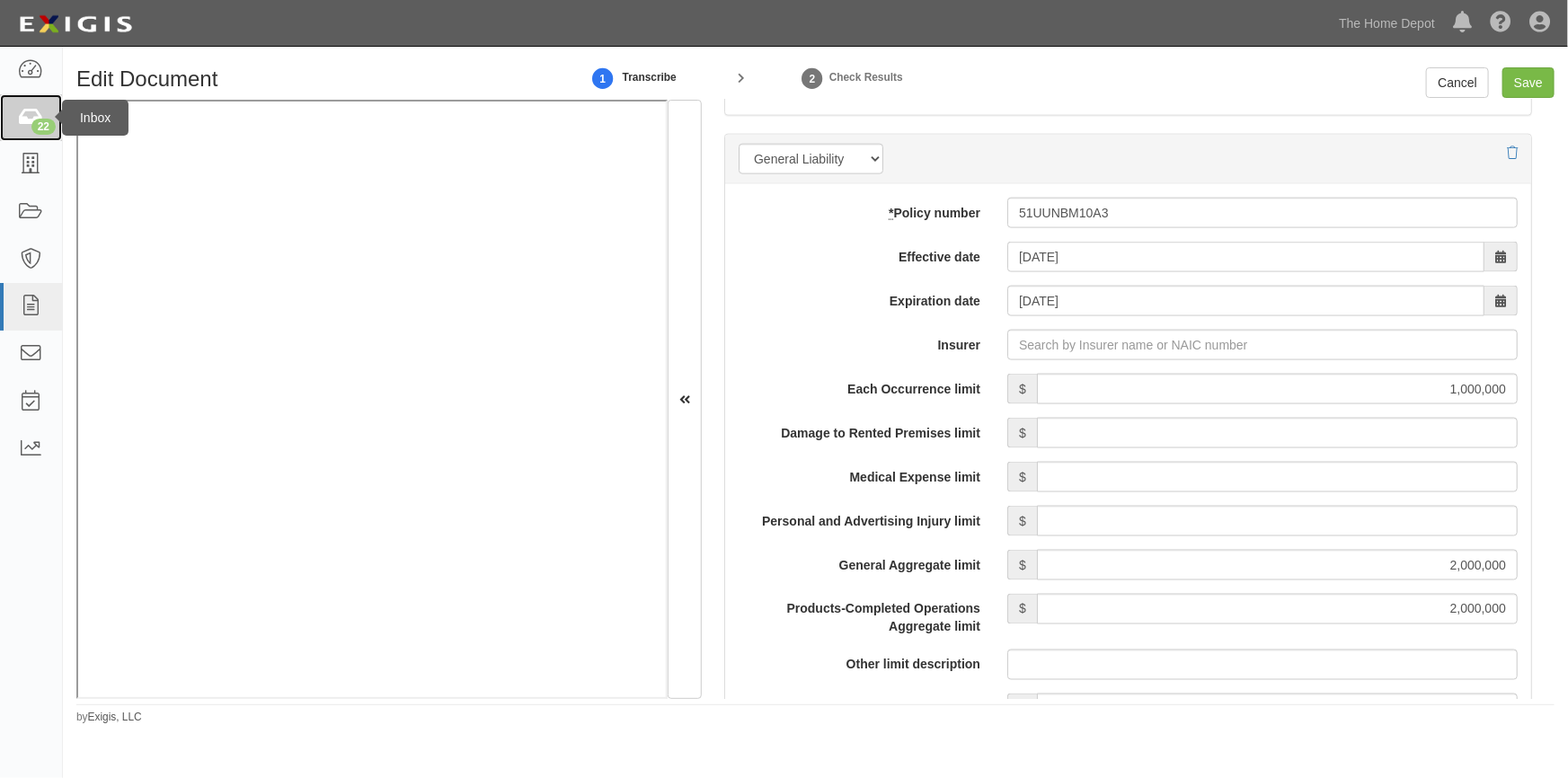
click at [36, 129] on div "22" at bounding box center [43, 127] width 25 height 16
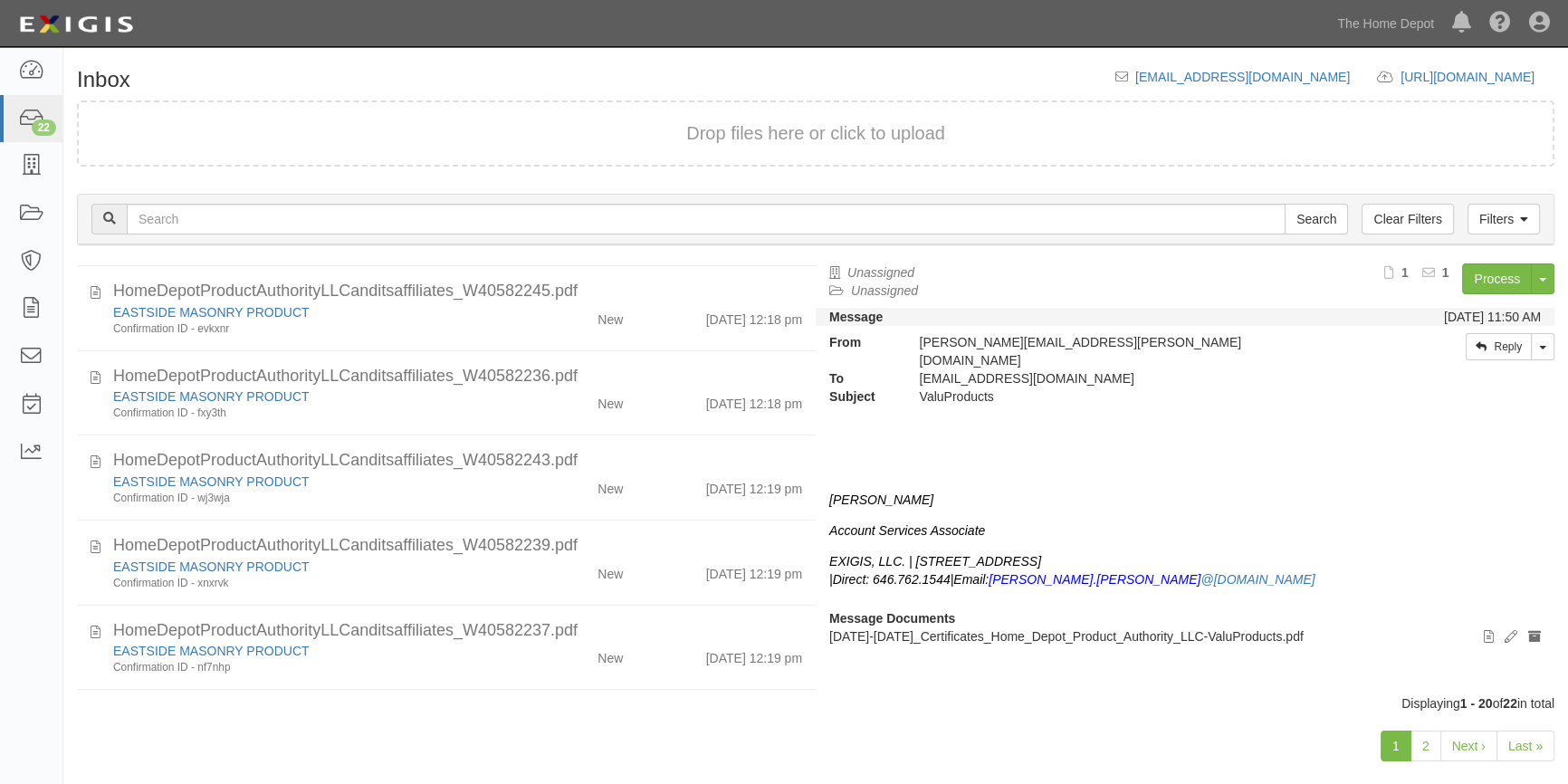
scroll to position [1390, 0]
click at [1426, 745] on link "2" at bounding box center [1425, 746] width 30 height 30
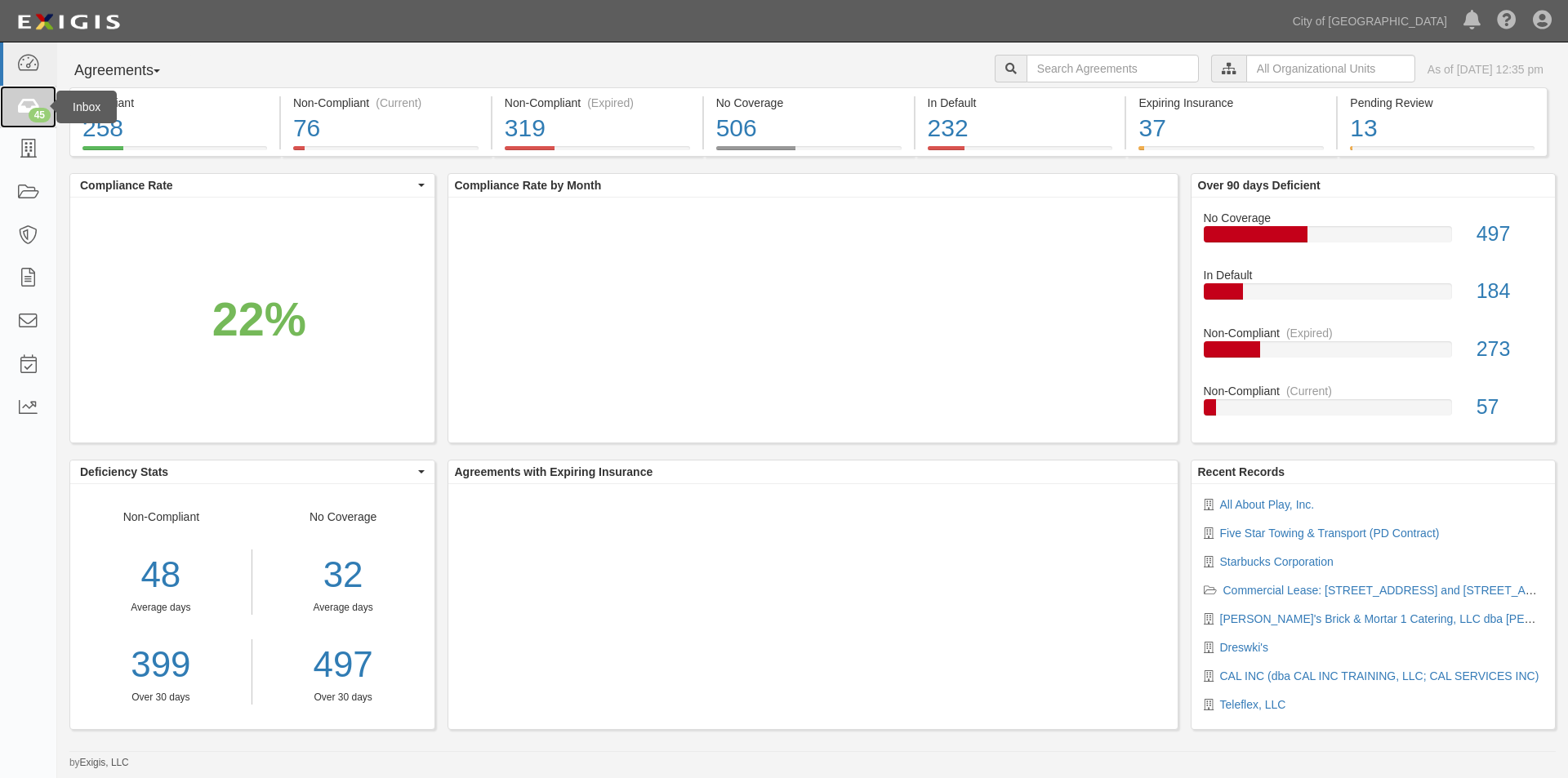
click at [20, 106] on icon at bounding box center [27, 107] width 23 height 19
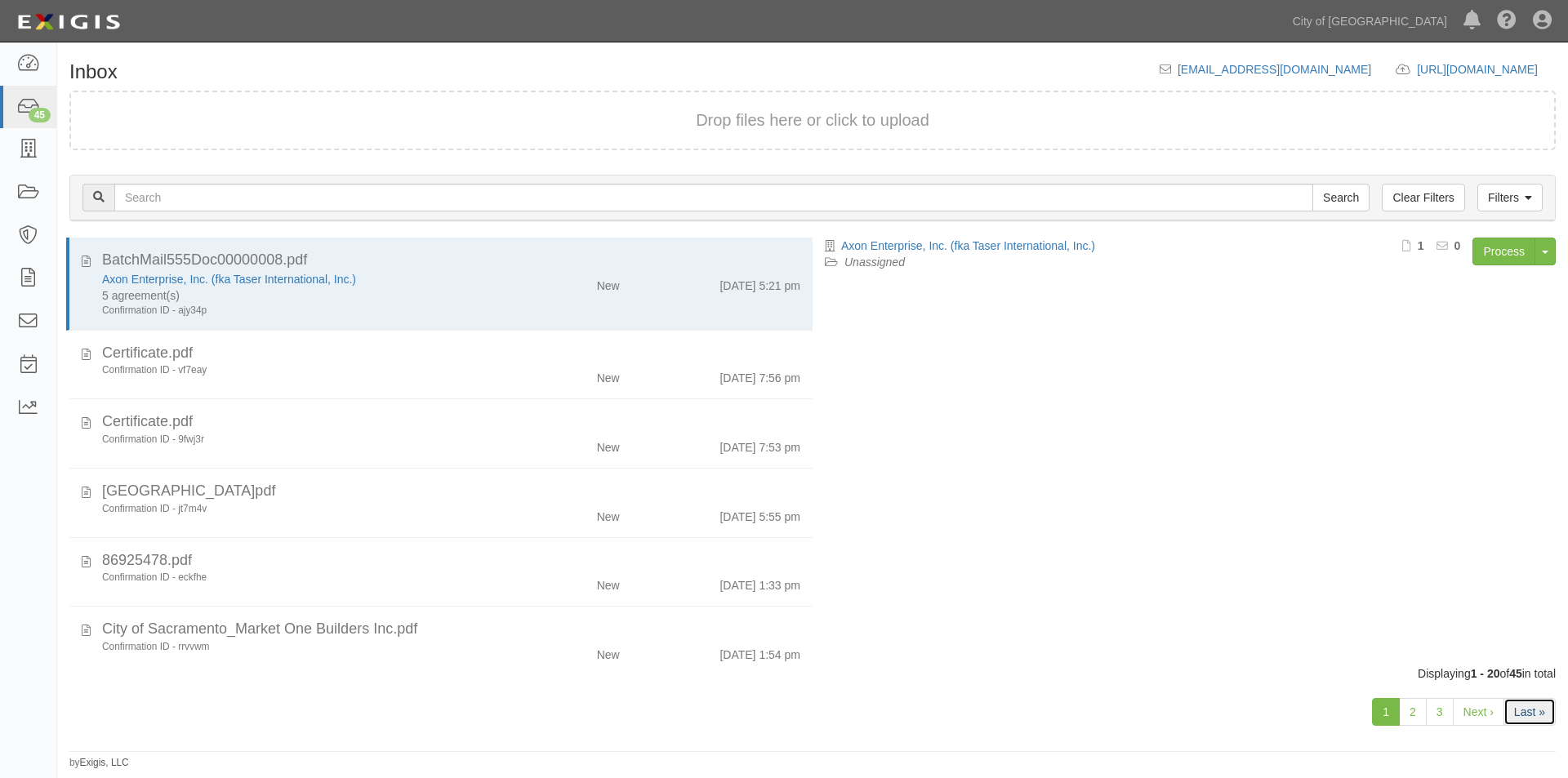
click at [1514, 722] on link "Last »" at bounding box center [1529, 712] width 52 height 27
